Goal: Transaction & Acquisition: Purchase product/service

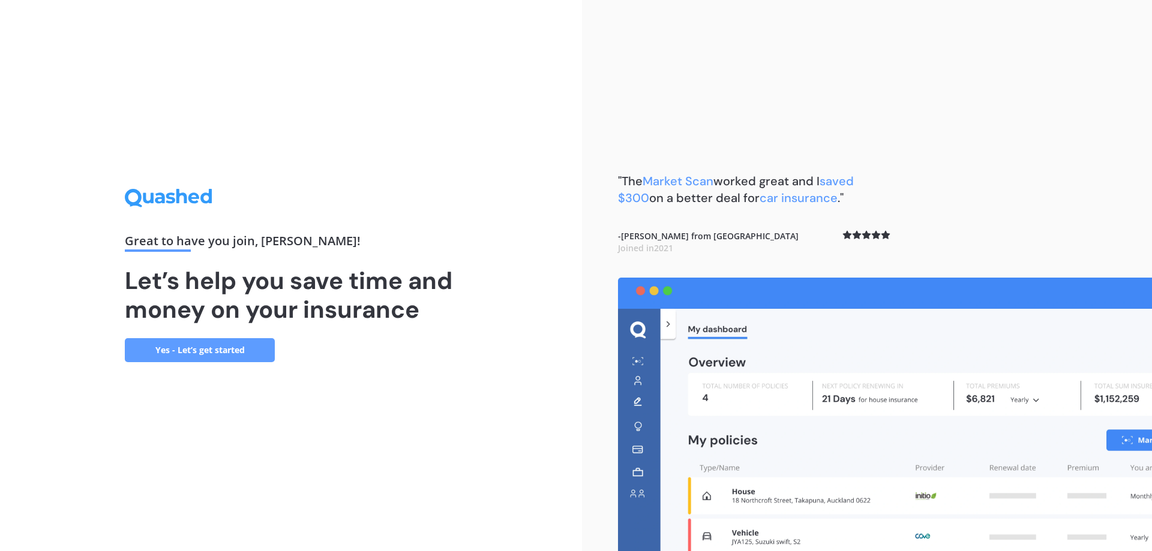
click at [201, 352] on link "Yes - Let’s get started" at bounding box center [200, 350] width 150 height 24
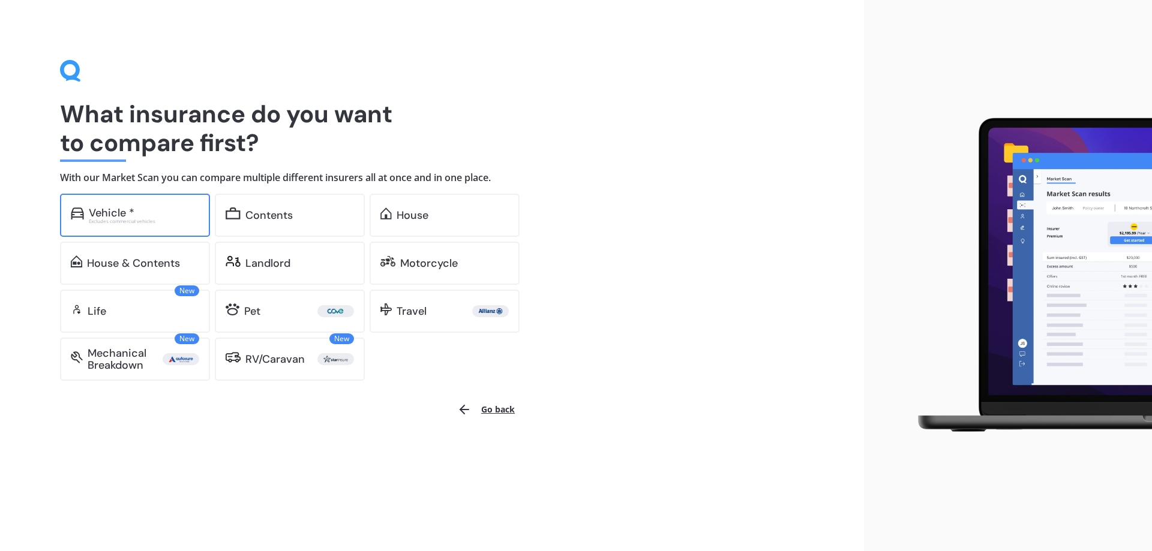
click at [140, 212] on div "Vehicle *" at bounding box center [144, 213] width 110 height 12
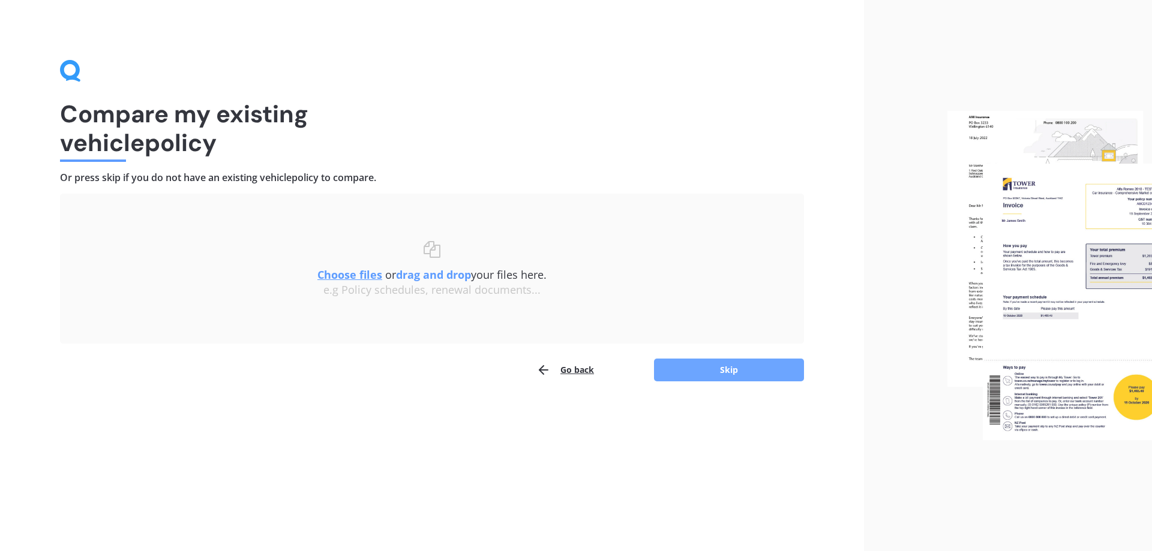
click at [727, 369] on button "Skip" at bounding box center [729, 370] width 150 height 23
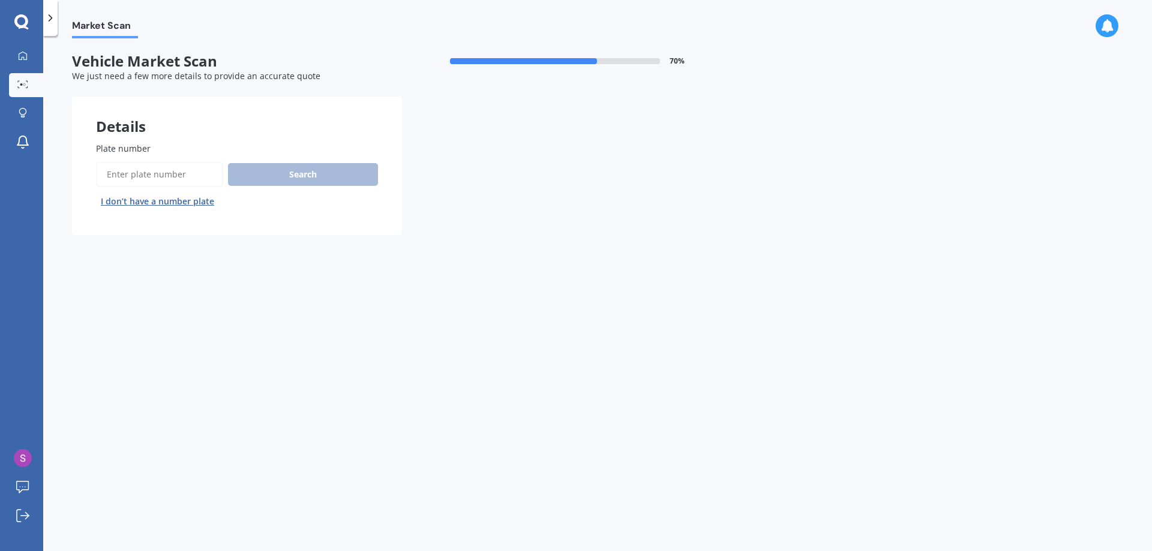
click at [192, 173] on input "Plate number" at bounding box center [159, 174] width 127 height 25
type input "nfj740"
click at [322, 175] on button "Search" at bounding box center [303, 174] width 150 height 23
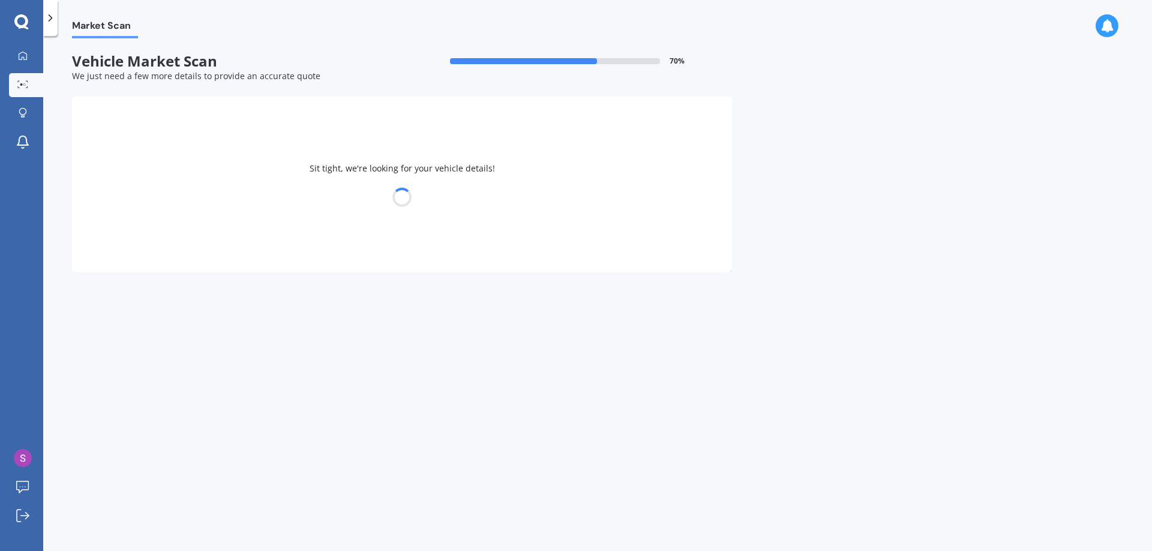
select select "HONDA"
select select "FIT"
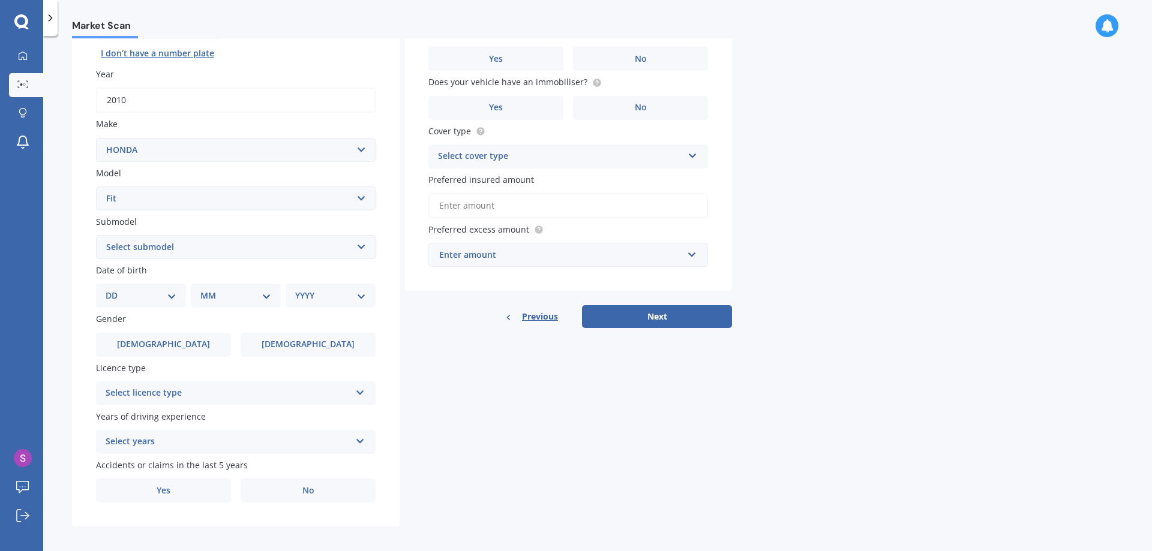
scroll to position [155, 0]
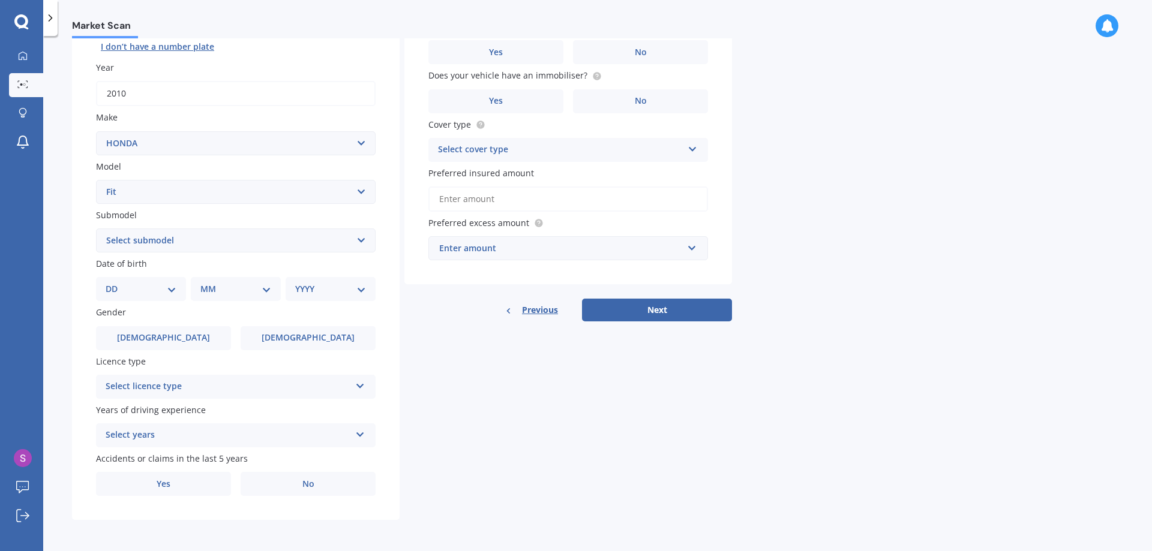
click at [173, 290] on select "DD 01 02 03 04 05 06 07 08 09 10 11 12 13 14 15 16 17 18 19 20 21 22 23 24 25 2…" at bounding box center [141, 289] width 71 height 13
select select "12"
click at [115, 283] on select "DD 01 02 03 04 05 06 07 08 09 10 11 12 13 14 15 16 17 18 19 20 21 22 23 24 25 2…" at bounding box center [141, 289] width 71 height 13
click at [265, 286] on select "MM 01 02 03 04 05 06 07 08 09 10 11 12" at bounding box center [238, 289] width 66 height 13
select select "06"
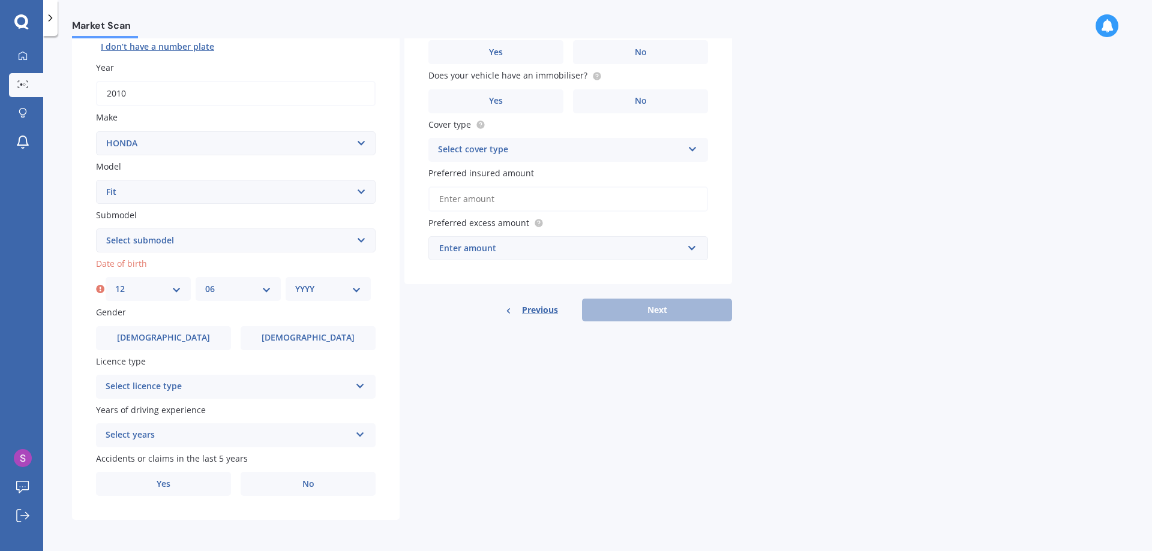
click at [205, 283] on select "MM 01 02 03 04 05 06 07 08 09 10 11 12" at bounding box center [238, 289] width 66 height 13
click at [353, 290] on select "YYYY 2025 2024 2023 2022 2021 2020 2019 2018 2017 2016 2015 2014 2013 2012 2011…" at bounding box center [328, 289] width 66 height 13
select select "1964"
click at [295, 283] on select "YYYY 2025 2024 2023 2022 2021 2020 2019 2018 2017 2016 2015 2014 2013 2012 2011…" at bounding box center [328, 289] width 66 height 13
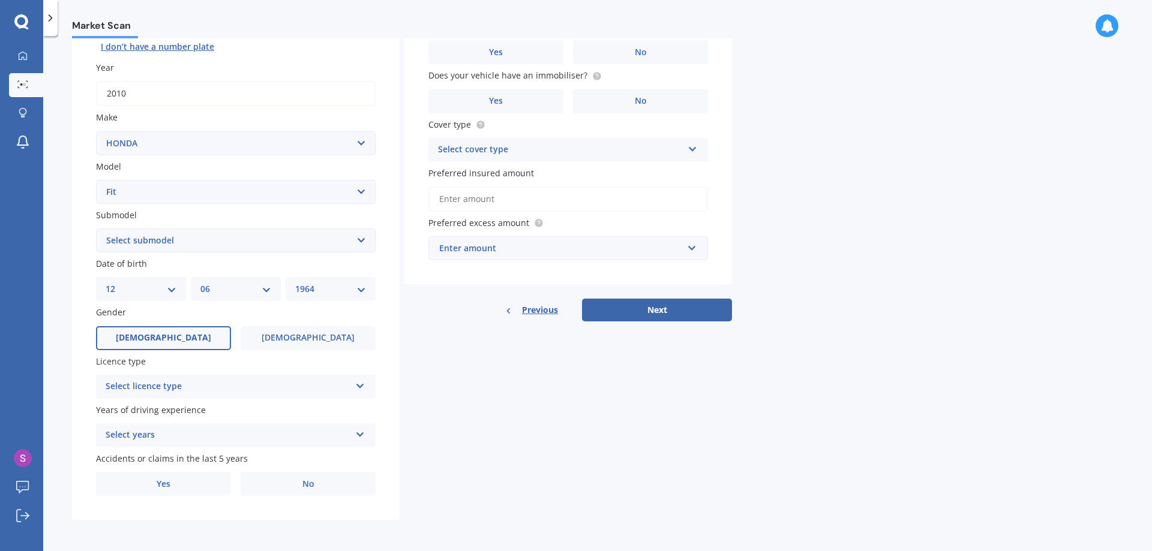
click at [164, 341] on span "[DEMOGRAPHIC_DATA]" at bounding box center [163, 338] width 95 height 10
click at [0, 0] on input "[DEMOGRAPHIC_DATA]" at bounding box center [0, 0] width 0 height 0
click at [359, 386] on icon at bounding box center [360, 384] width 10 height 8
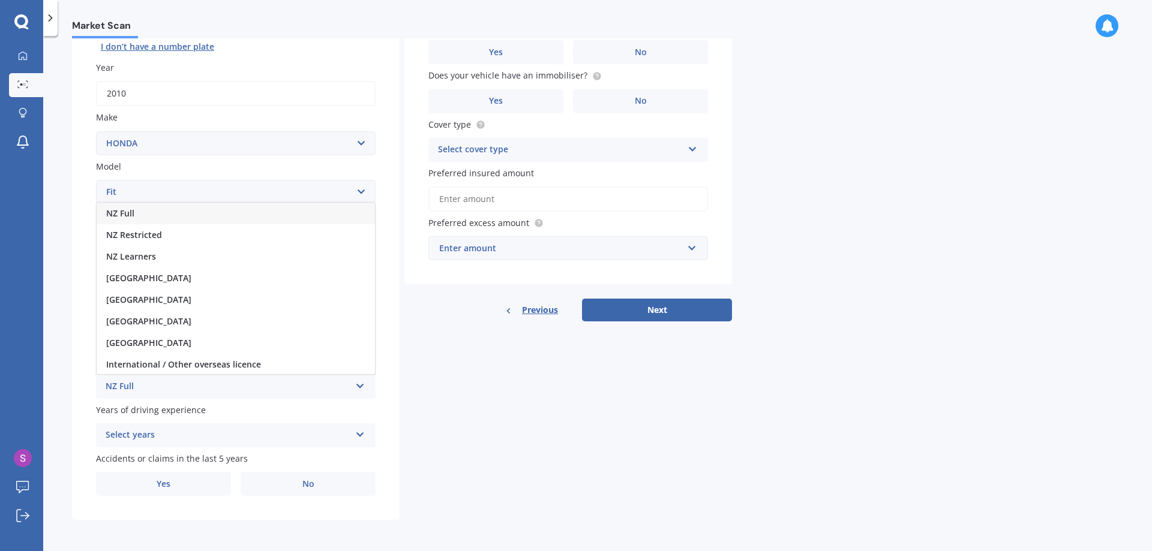
click at [119, 213] on span "NZ Full" at bounding box center [120, 213] width 28 height 11
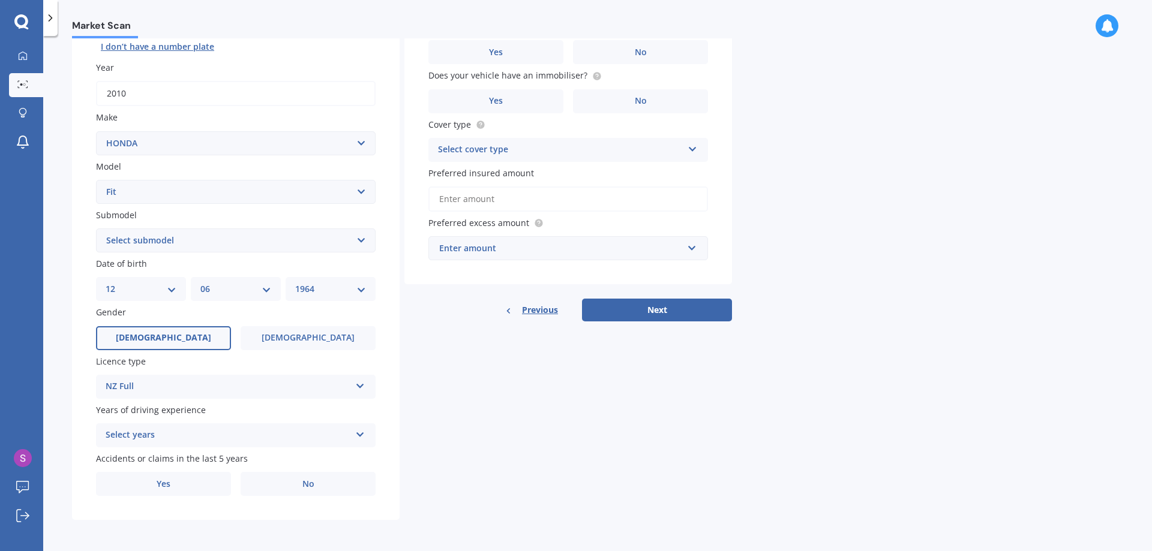
click at [362, 386] on icon at bounding box center [360, 384] width 10 height 8
click at [476, 390] on div "Details Plate number Search I don’t have a number plate Year [DATE] Make Select…" at bounding box center [402, 231] width 660 height 579
click at [364, 437] on div "Select years 5 or more years 4 years 3 years 2 years 1 year" at bounding box center [236, 436] width 280 height 24
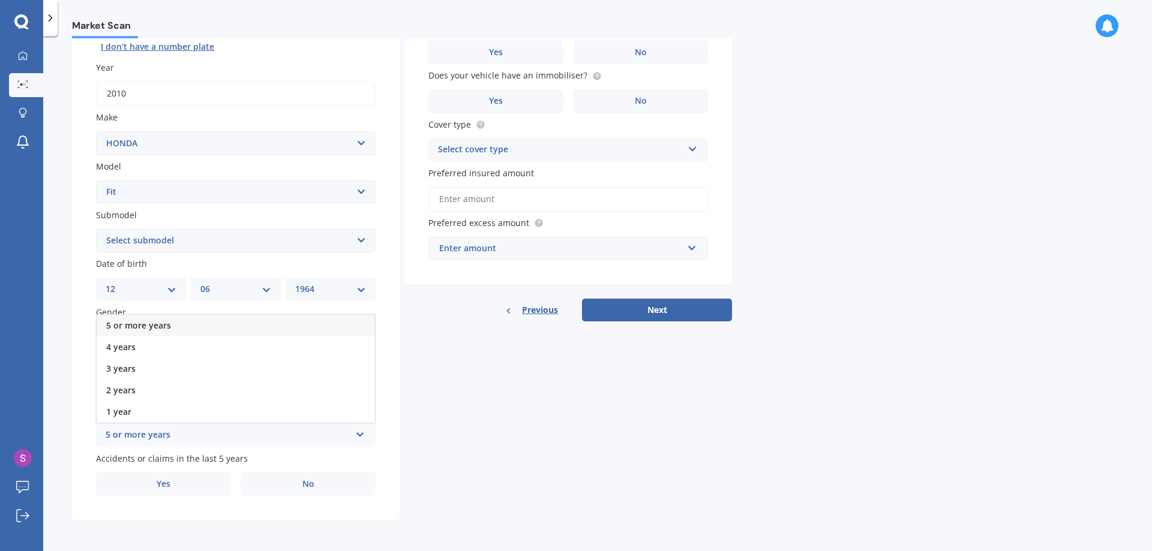
click at [155, 325] on span "5 or more years" at bounding box center [138, 325] width 65 height 11
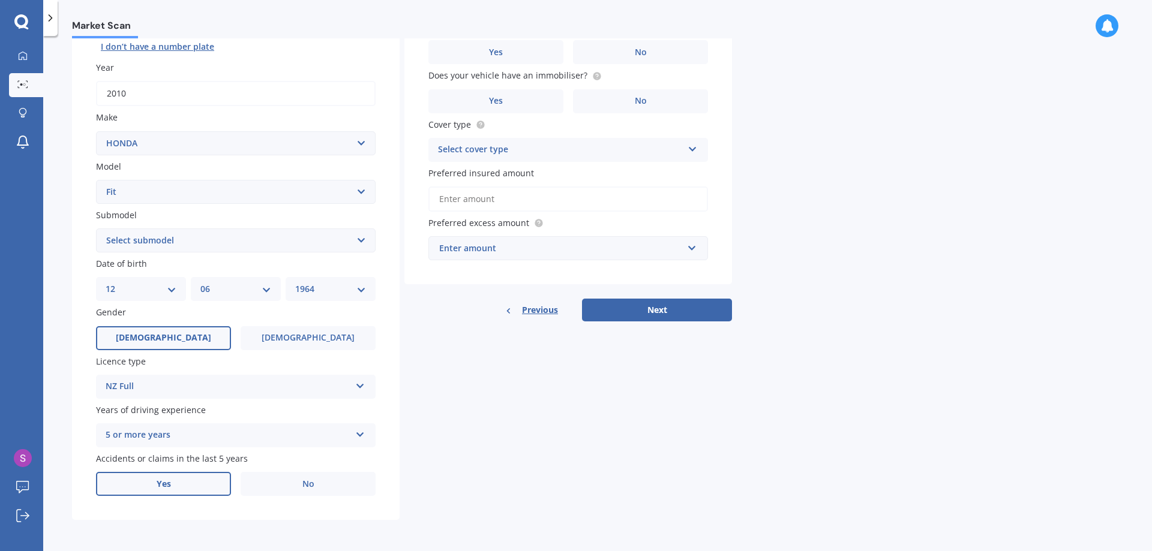
click at [168, 482] on span "Yes" at bounding box center [164, 484] width 14 height 10
click at [0, 0] on input "Yes" at bounding box center [0, 0] width 0 height 0
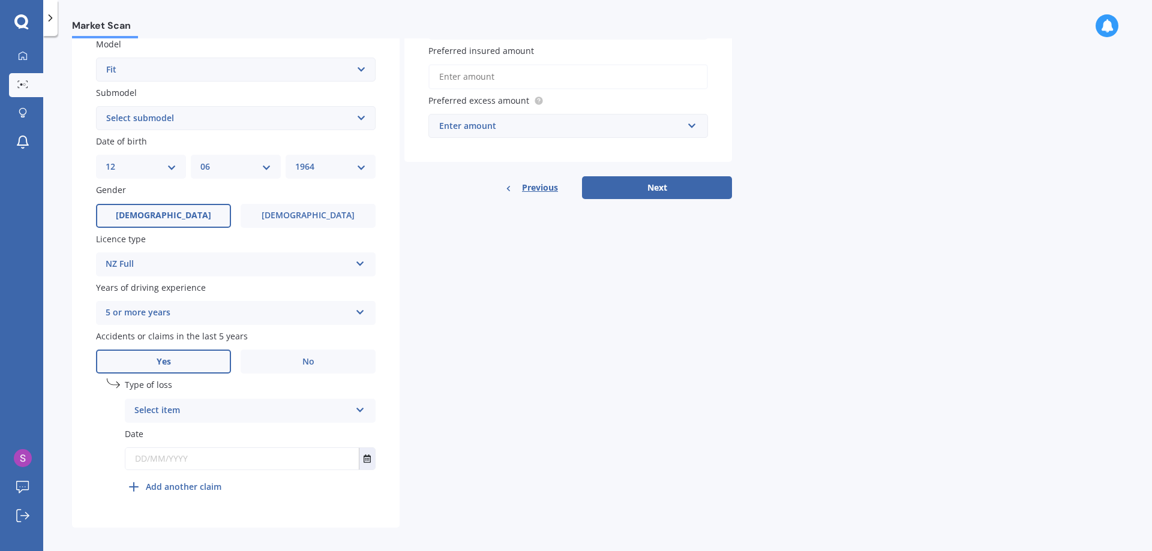
scroll to position [285, 0]
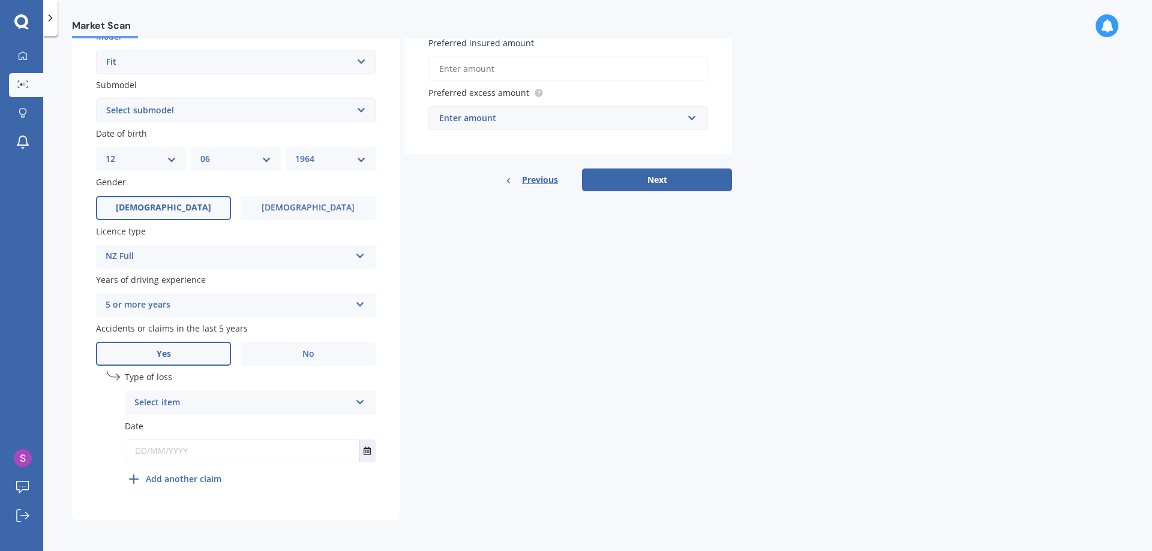
click at [359, 402] on icon at bounding box center [360, 400] width 10 height 8
click at [200, 451] on span "Not at fault accident" at bounding box center [177, 447] width 85 height 11
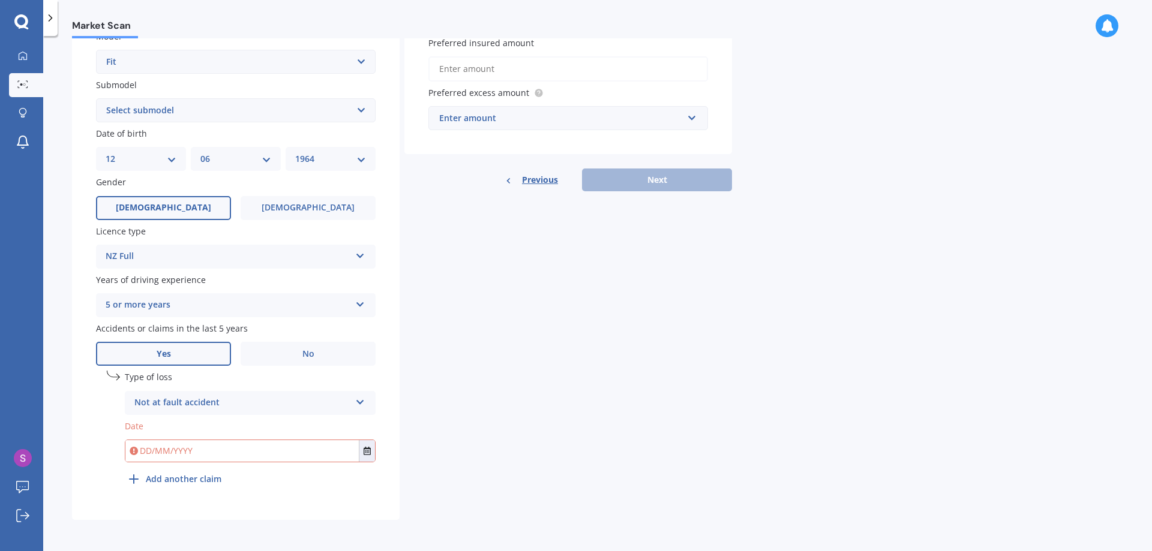
click at [249, 454] on input "text" at bounding box center [241, 451] width 233 height 22
type input "20"
click at [370, 454] on icon "Select date" at bounding box center [367, 451] width 7 height 8
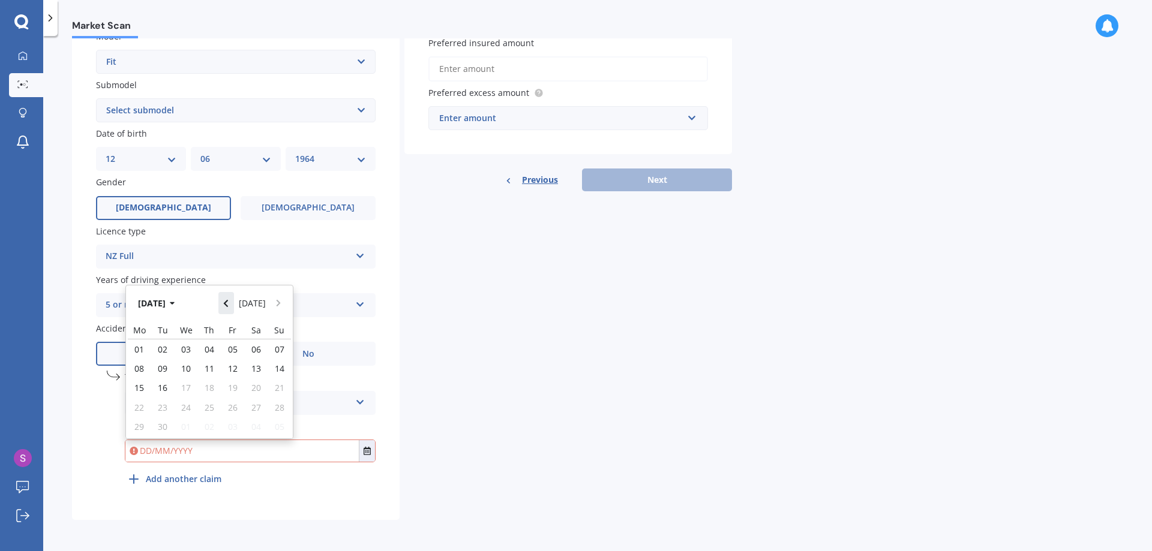
click at [228, 306] on icon "Navigate back" at bounding box center [226, 303] width 4 height 7
click at [189, 406] on span "20" at bounding box center [186, 407] width 10 height 11
type input "[DATE]"
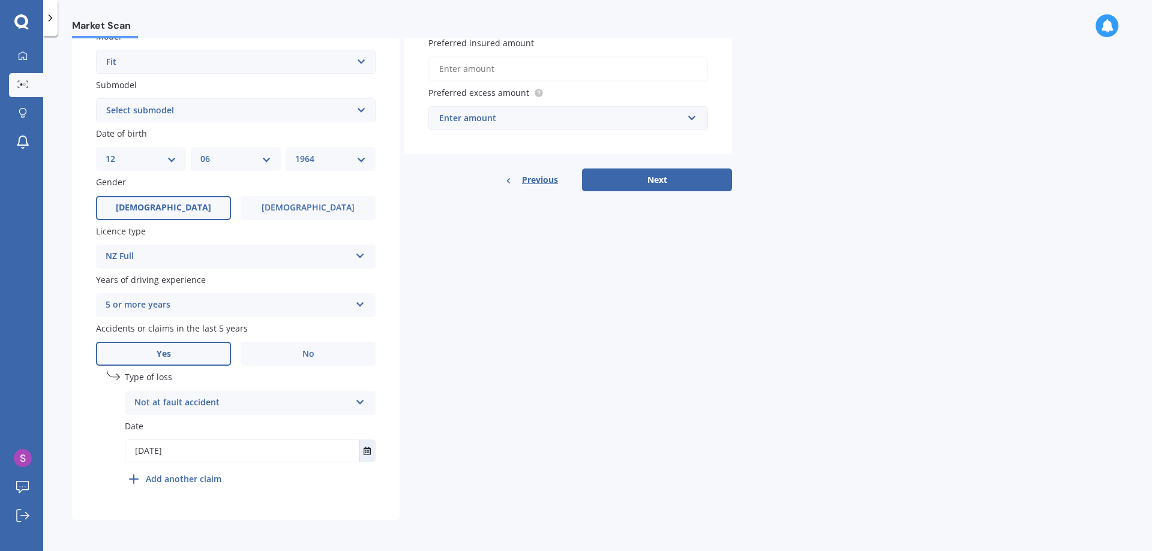
click at [505, 70] on input "Preferred insured amount" at bounding box center [568, 68] width 280 height 25
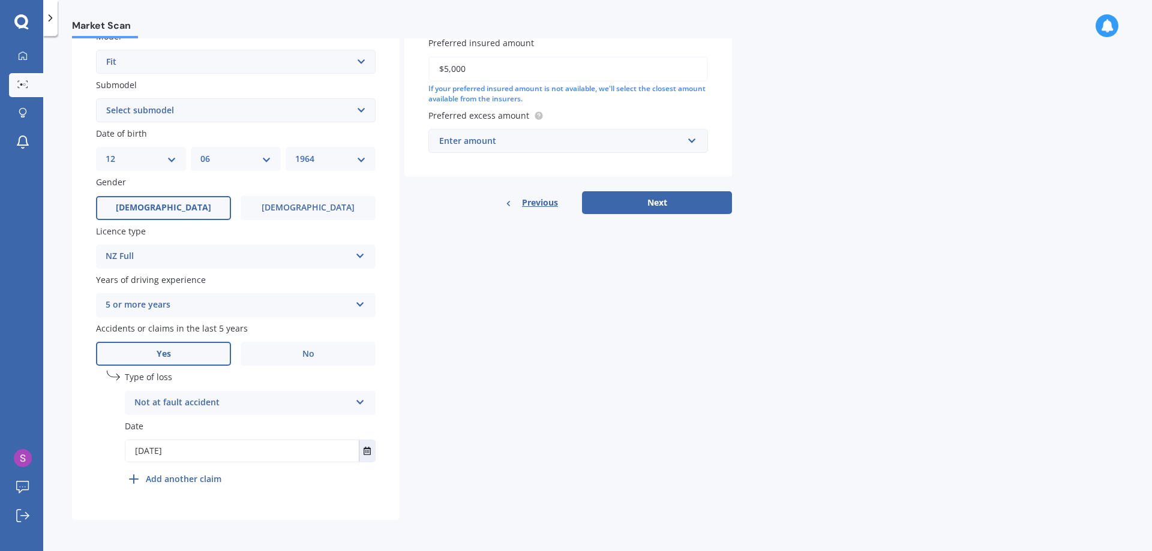
type input "$5,000"
click at [690, 140] on input "text" at bounding box center [564, 141] width 269 height 23
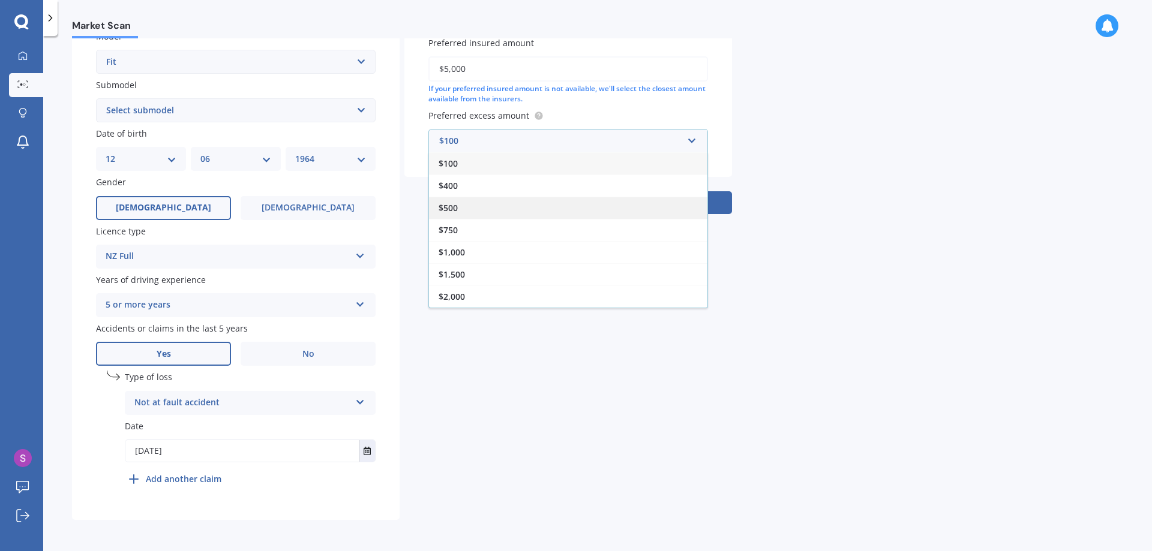
click at [446, 206] on span "$500" at bounding box center [448, 207] width 19 height 11
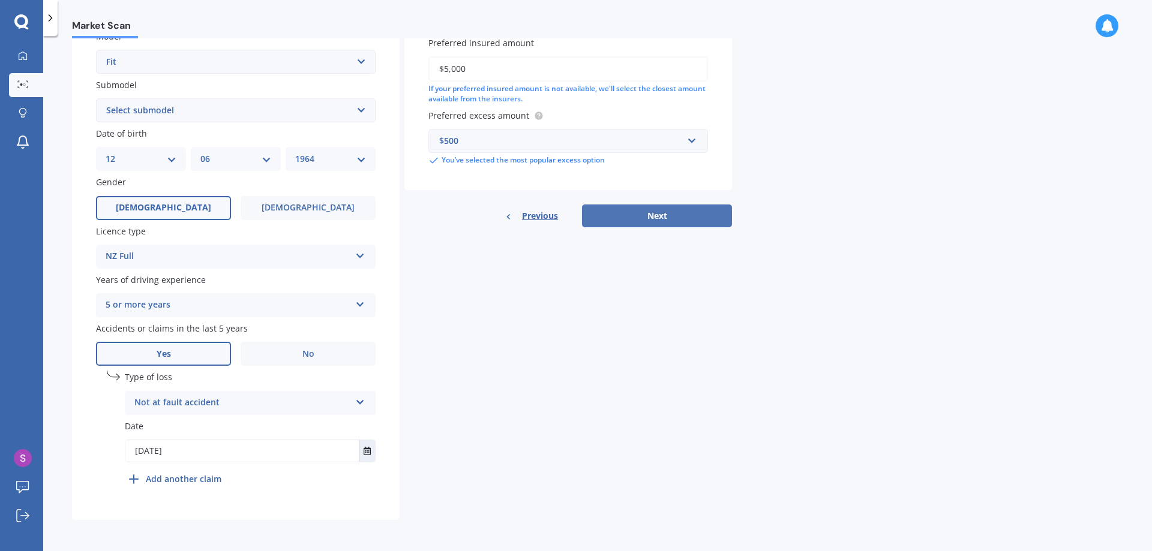
click at [657, 214] on button "Next" at bounding box center [657, 216] width 150 height 23
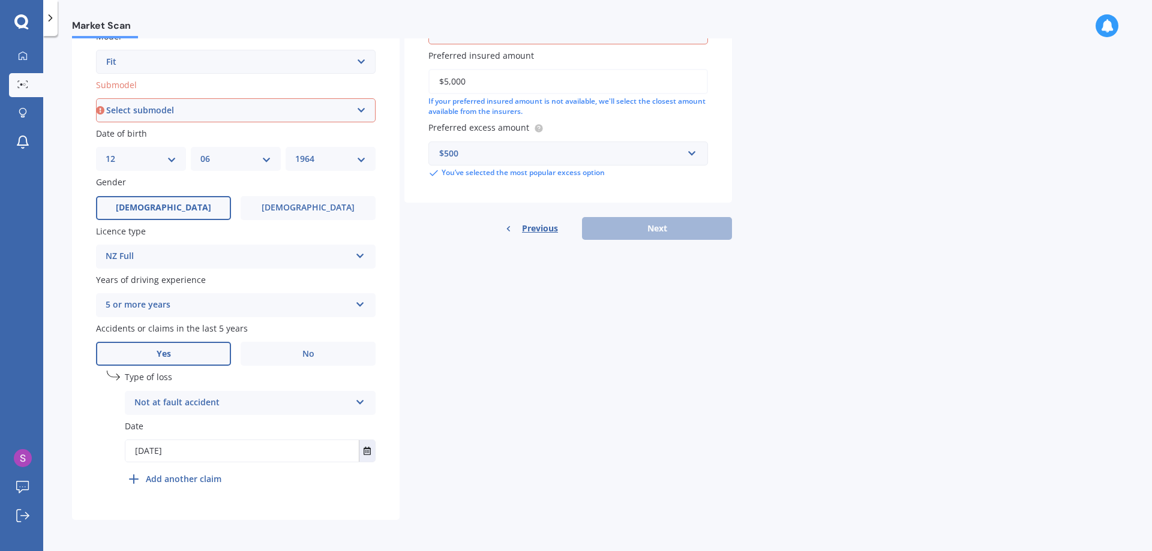
click at [363, 107] on select "Select submodel Diesel EV Hybrid Petrol" at bounding box center [236, 110] width 280 height 24
select select "PETROL"
click at [96, 98] on select "Select submodel Diesel EV Hybrid Petrol" at bounding box center [236, 110] width 280 height 24
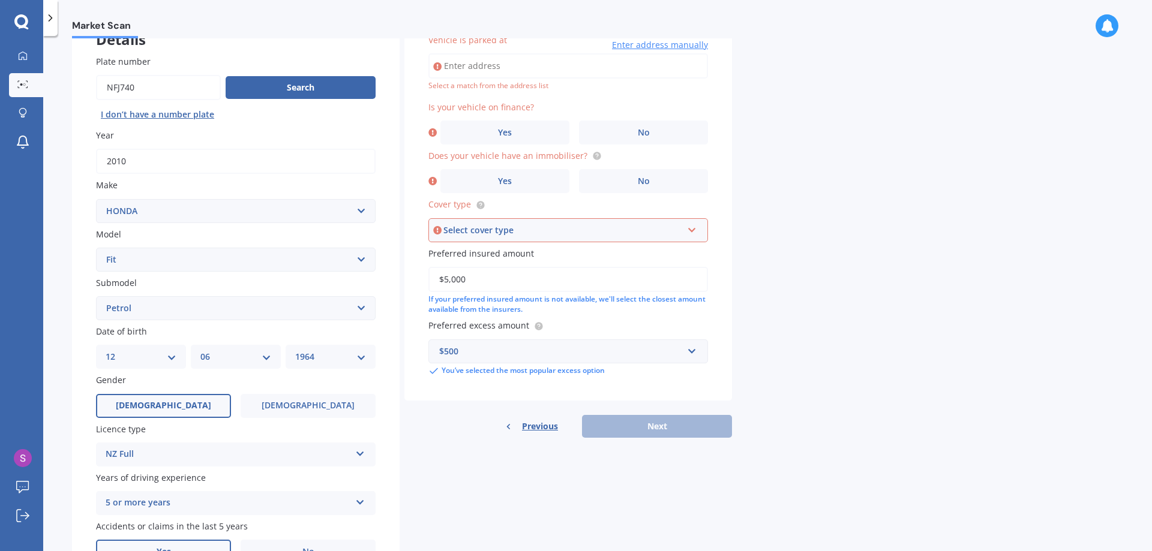
scroll to position [82, 0]
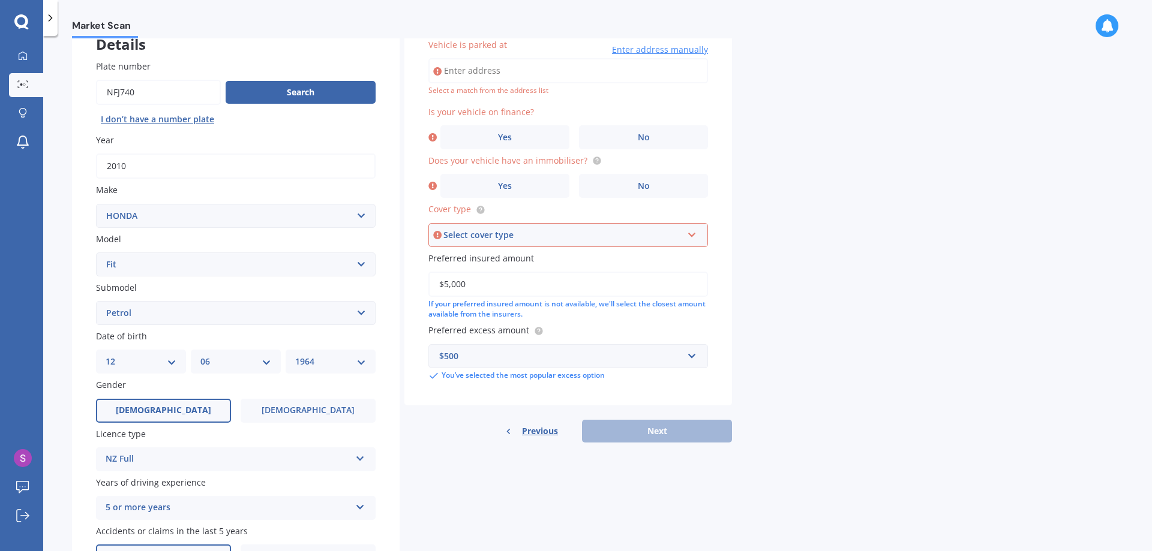
click at [472, 69] on input "Vehicle is parked at" at bounding box center [568, 70] width 280 height 25
type input "[STREET_ADDRESS]"
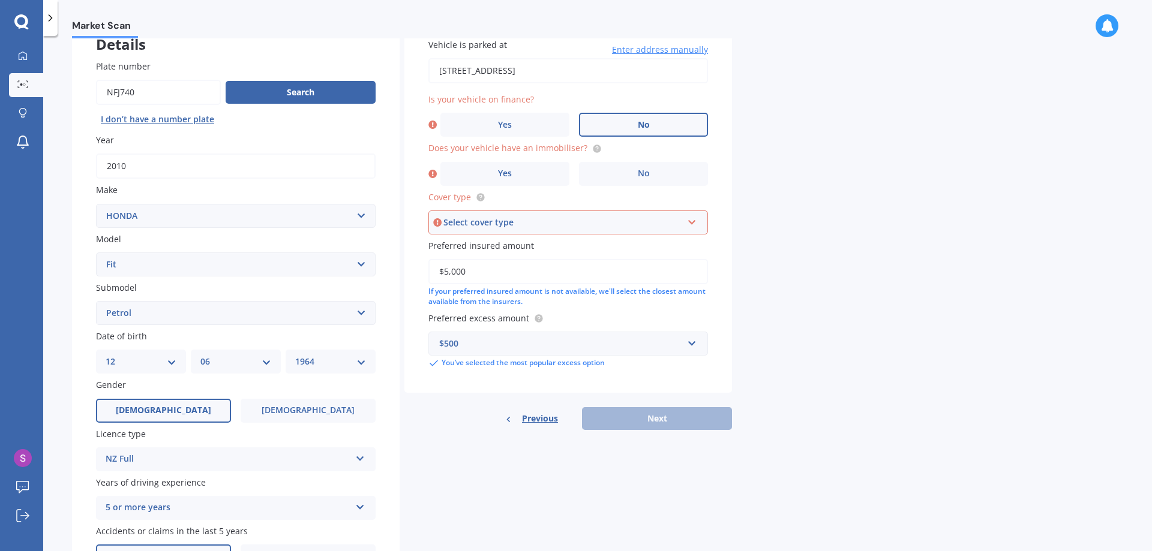
click at [648, 124] on span "No" at bounding box center [644, 125] width 12 height 10
click at [0, 0] on input "No" at bounding box center [0, 0] width 0 height 0
click at [501, 178] on span "Yes" at bounding box center [505, 174] width 14 height 10
click at [0, 0] on input "Yes" at bounding box center [0, 0] width 0 height 0
click at [694, 222] on icon at bounding box center [692, 220] width 10 height 8
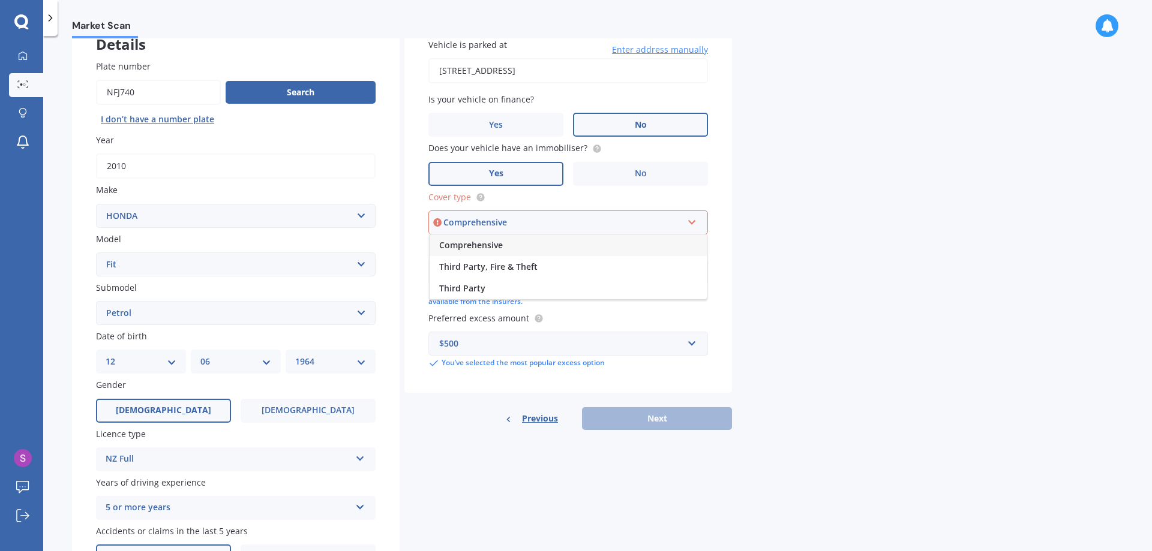
click at [485, 242] on span "Comprehensive" at bounding box center [471, 244] width 64 height 11
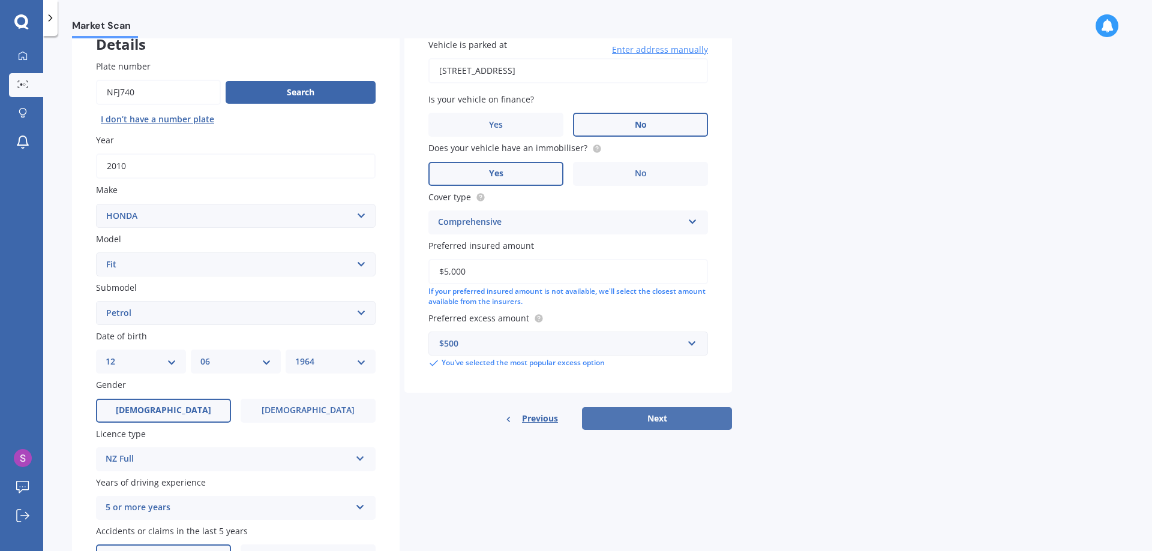
click at [649, 416] on button "Next" at bounding box center [657, 418] width 150 height 23
select select "12"
select select "06"
select select "1964"
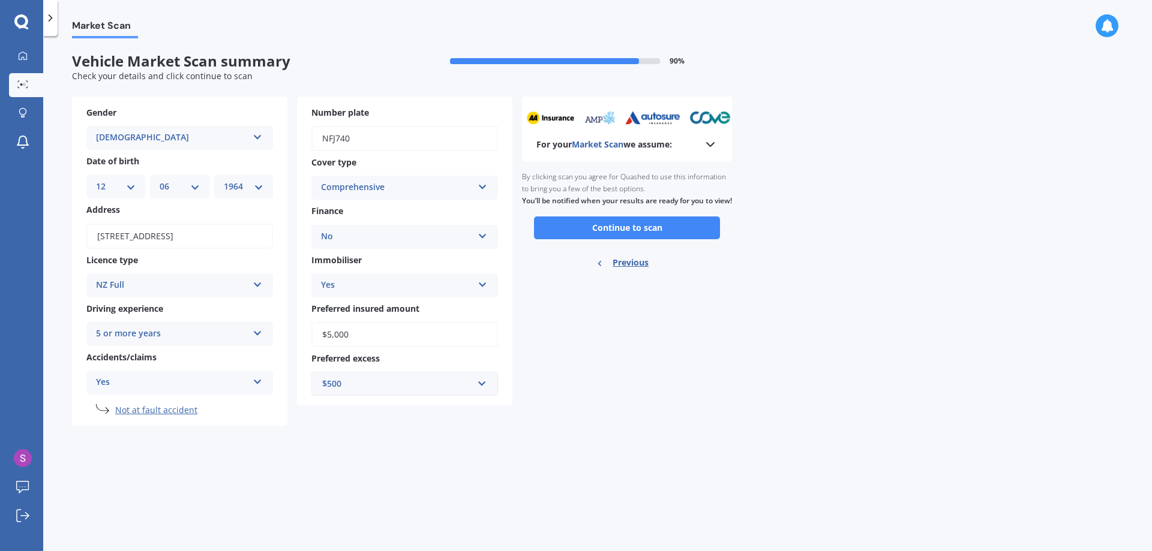
scroll to position [0, 0]
click at [626, 233] on button "Continue to scan" at bounding box center [627, 228] width 186 height 23
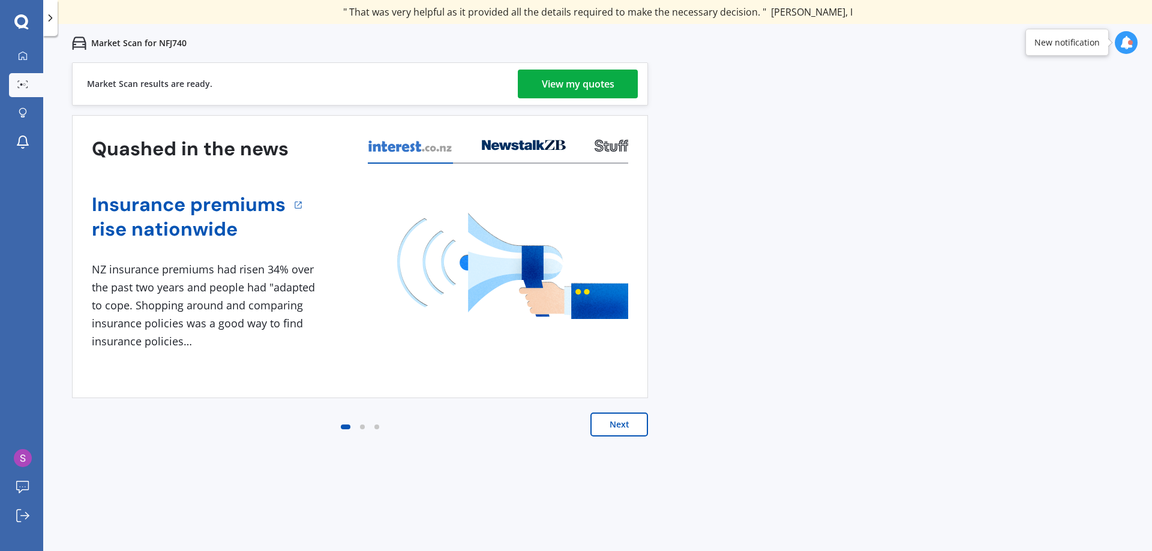
click at [586, 87] on div "View my quotes" at bounding box center [578, 84] width 73 height 29
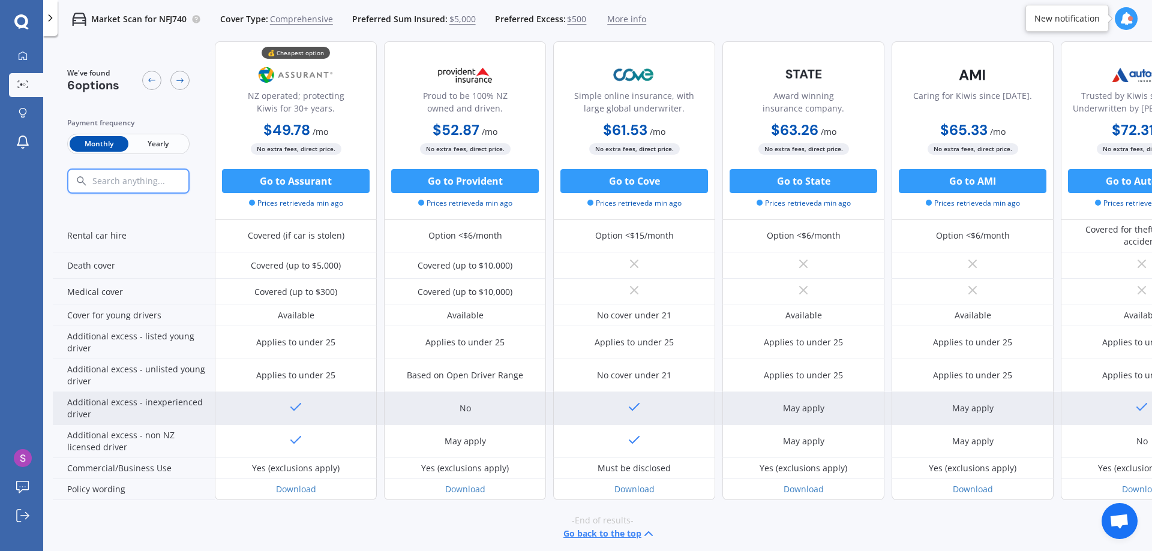
scroll to position [524, 0]
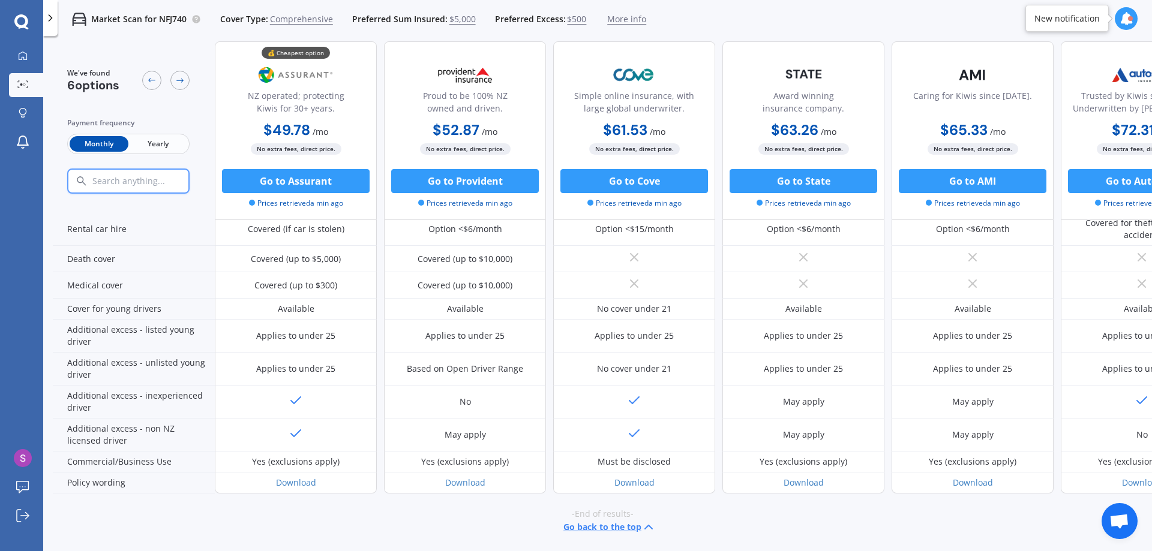
click at [160, 145] on span "Yearly" at bounding box center [157, 144] width 59 height 16
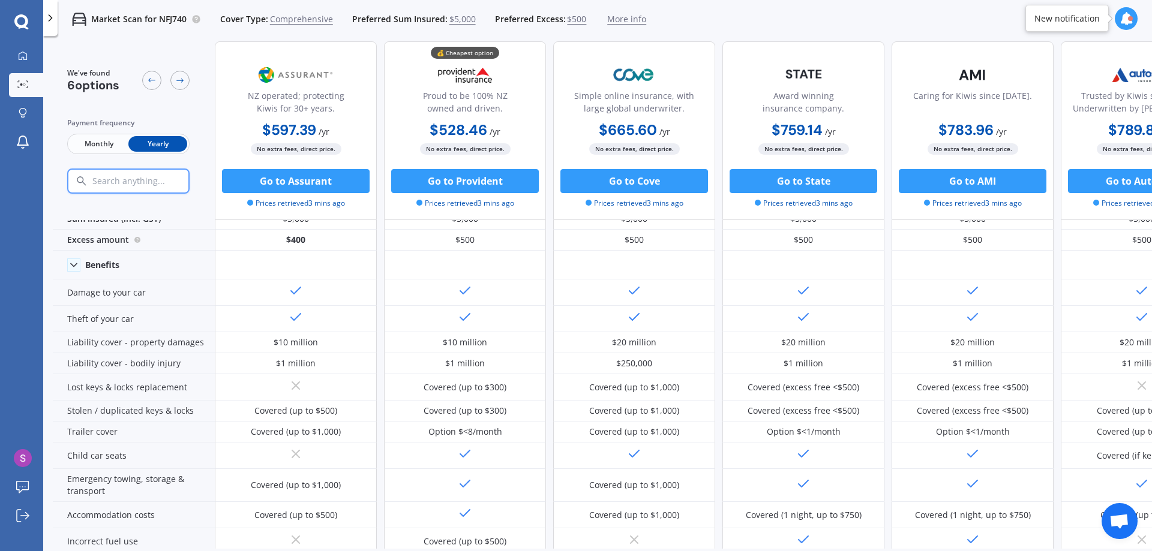
scroll to position [0, 0]
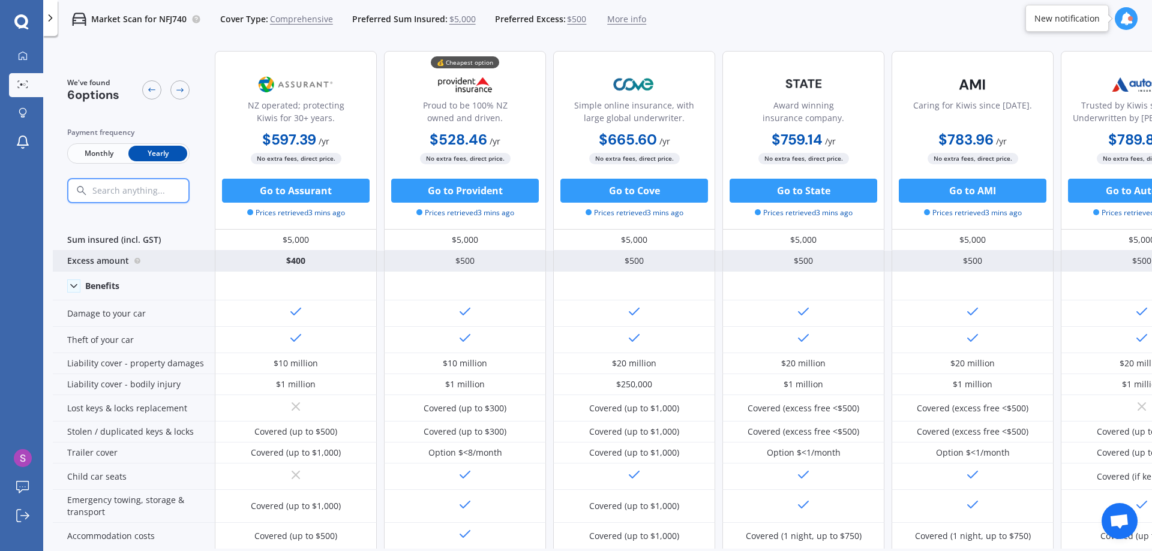
click at [466, 257] on div "$500" at bounding box center [465, 261] width 162 height 21
